Goal: Information Seeking & Learning: Learn about a topic

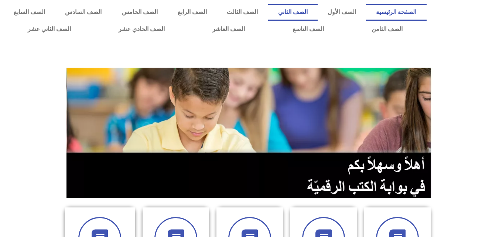
click at [318, 11] on link "الصف الثاني" at bounding box center [293, 12] width 50 height 17
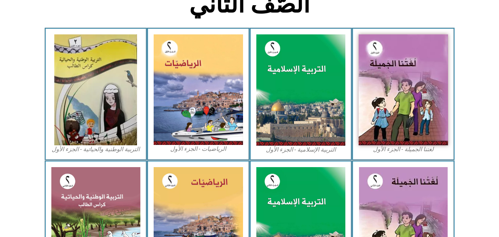
scroll to position [217, 0]
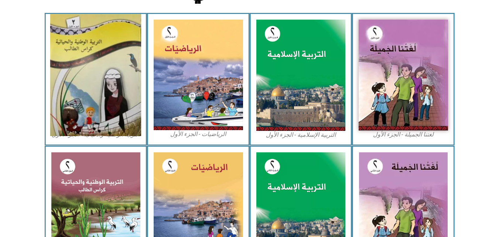
click at [104, 71] on img at bounding box center [95, 75] width 91 height 122
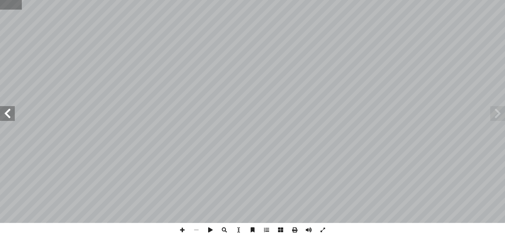
click at [3, 2] on input "text" at bounding box center [11, 5] width 22 height 10
type input "**"
click at [498, 116] on span at bounding box center [497, 113] width 15 height 15
